Goal: Task Accomplishment & Management: Complete application form

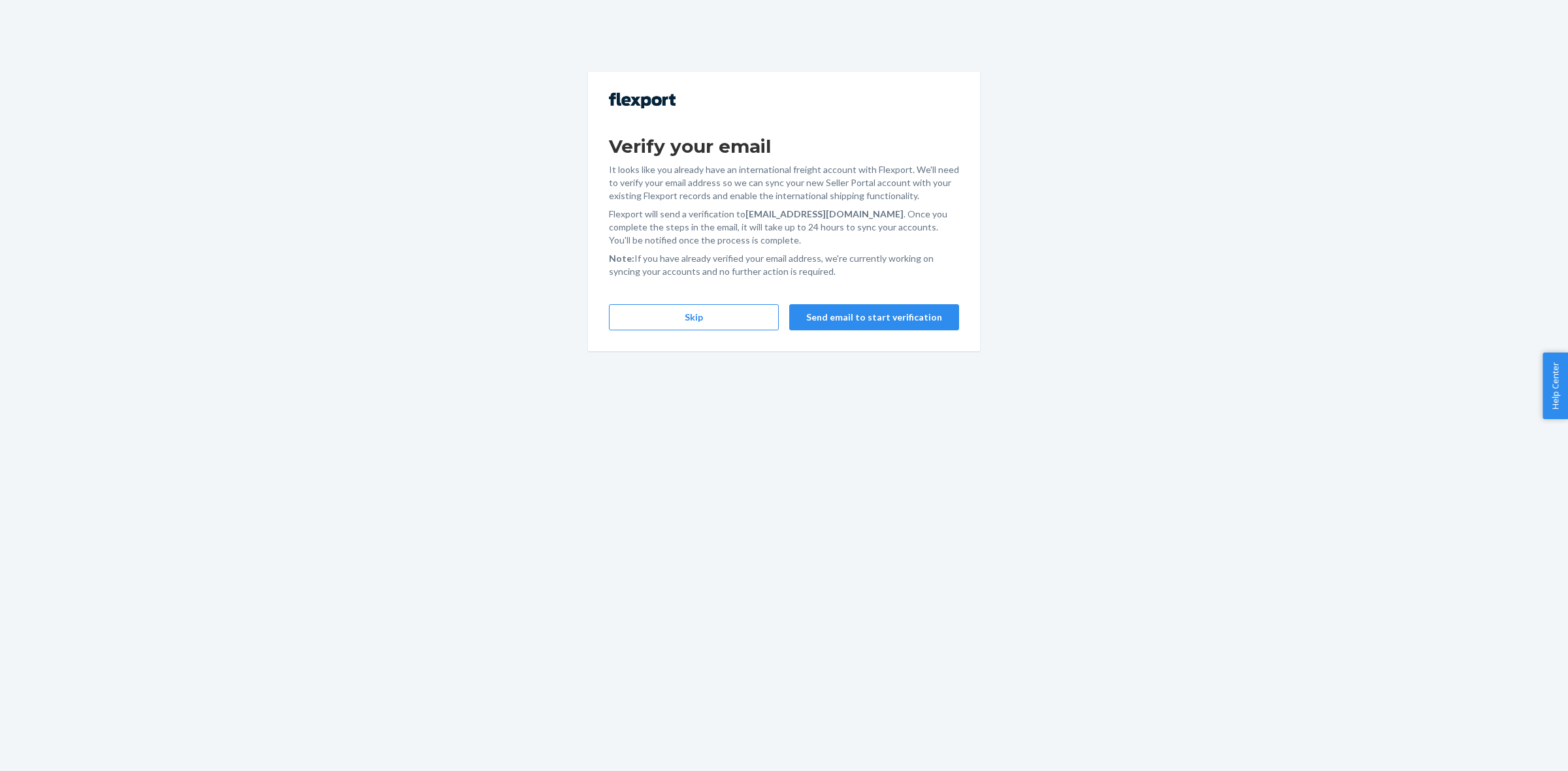
click at [730, 301] on div "Verify your email It looks like you already have an international freight accou…" at bounding box center [784, 212] width 392 height 280
click at [729, 312] on button "Skip" at bounding box center [694, 317] width 170 height 26
